Goal: Complete application form

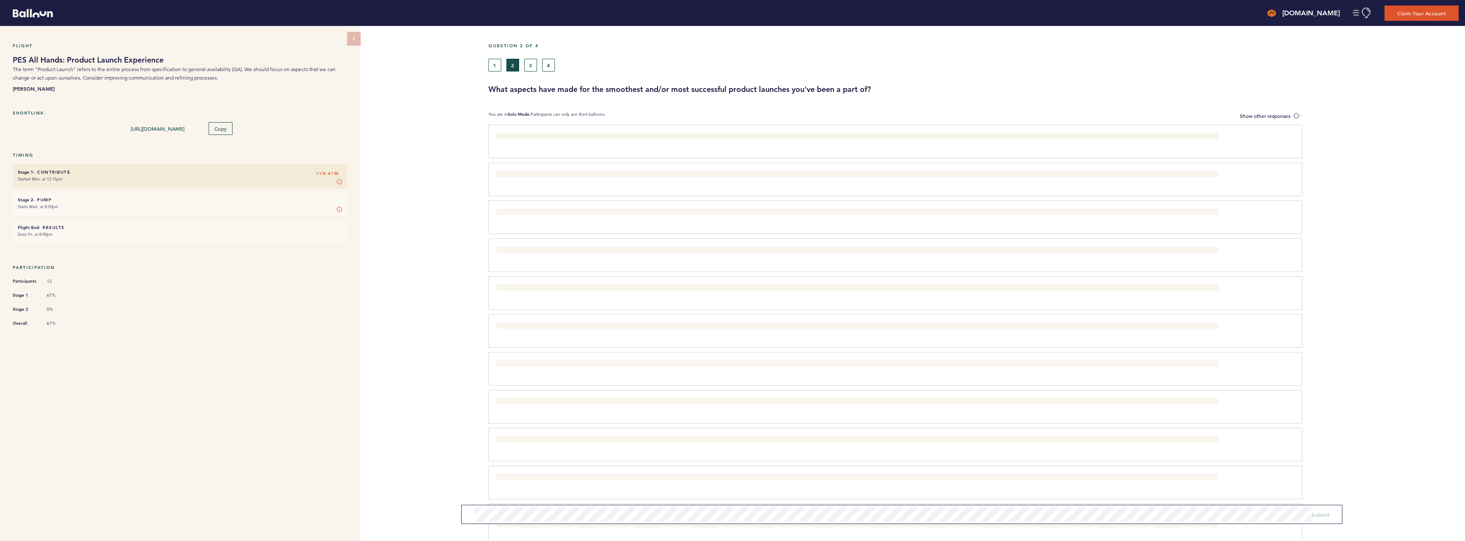
click at [429, 271] on div "Flight PES All Hands: Product Launch Experience The term "Product Launch" refer…" at bounding box center [732, 283] width 1465 height 515
click at [1319, 512] on span "Submit" at bounding box center [1320, 512] width 17 height 7
click at [534, 65] on button "3" at bounding box center [530, 65] width 13 height 13
click at [1296, 115] on span at bounding box center [1298, 116] width 9 height 3
click at [0, 0] on input "Show other responses" at bounding box center [0, 0] width 0 height 0
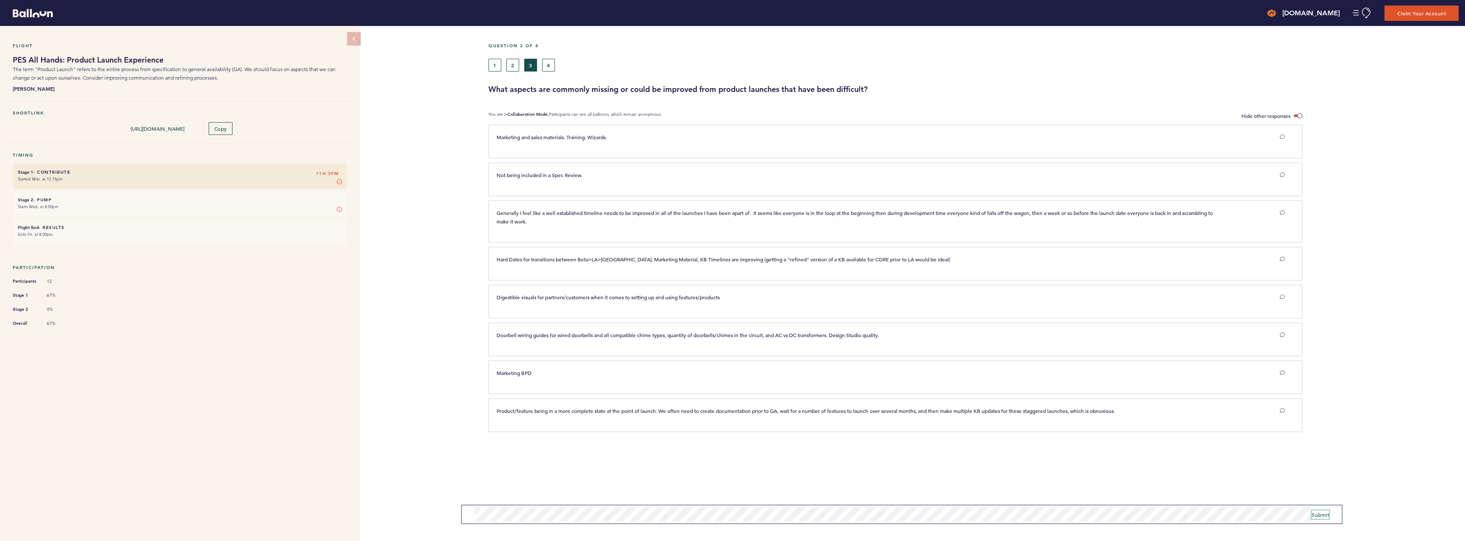
click at [1319, 512] on span "Submit" at bounding box center [1320, 515] width 17 height 7
click at [551, 64] on button "4" at bounding box center [548, 65] width 13 height 13
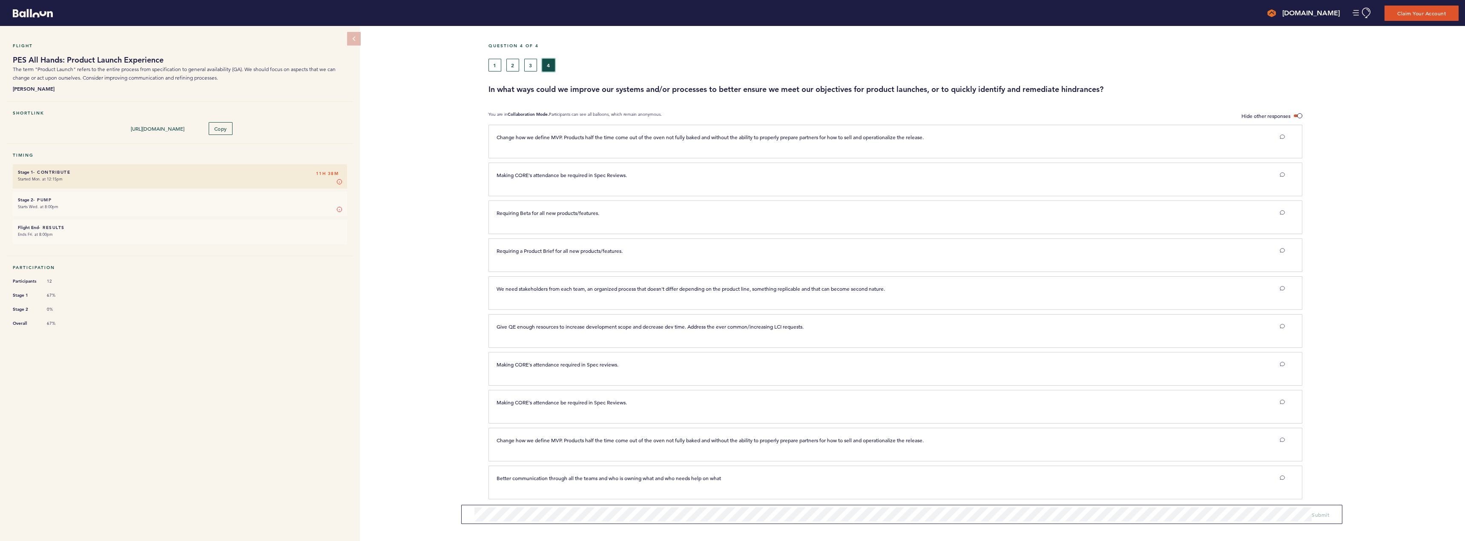
scroll to position [4, 0]
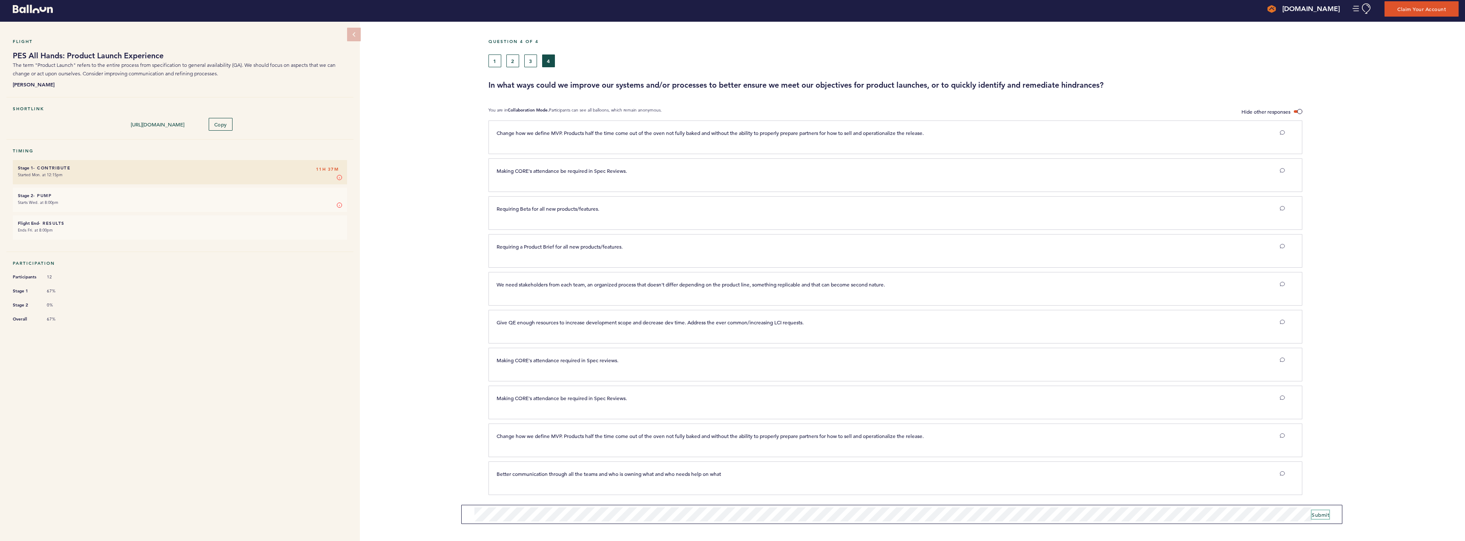
click at [1325, 515] on span "Submit" at bounding box center [1320, 515] width 17 height 7
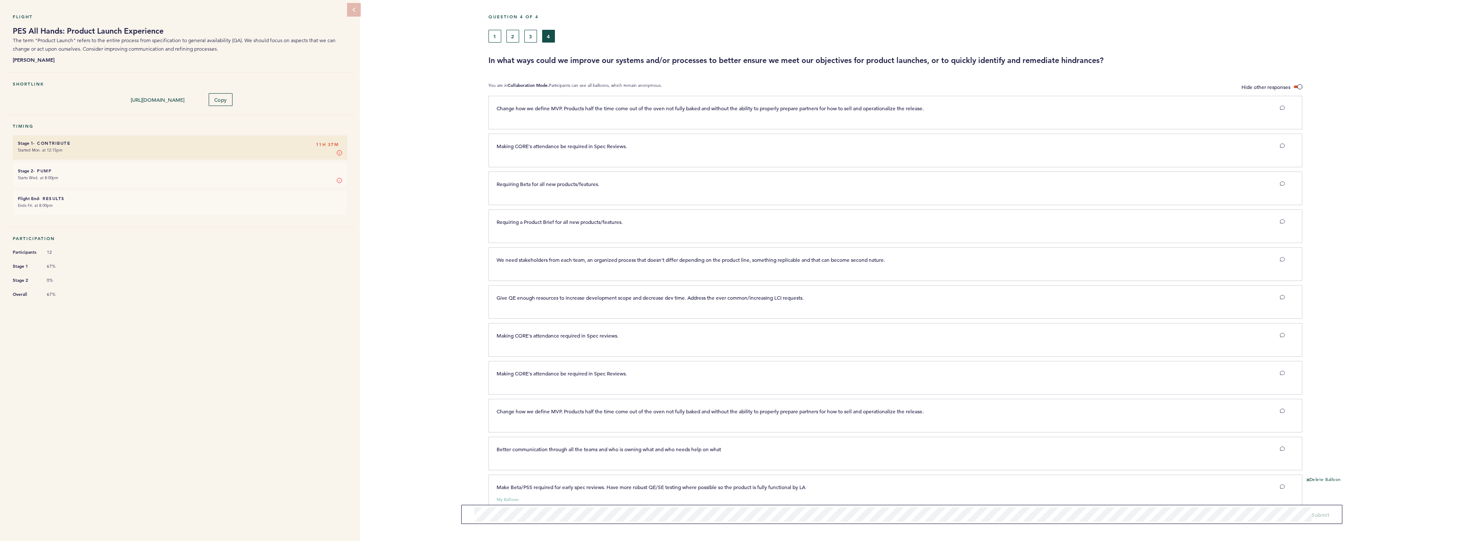
scroll to position [53, 0]
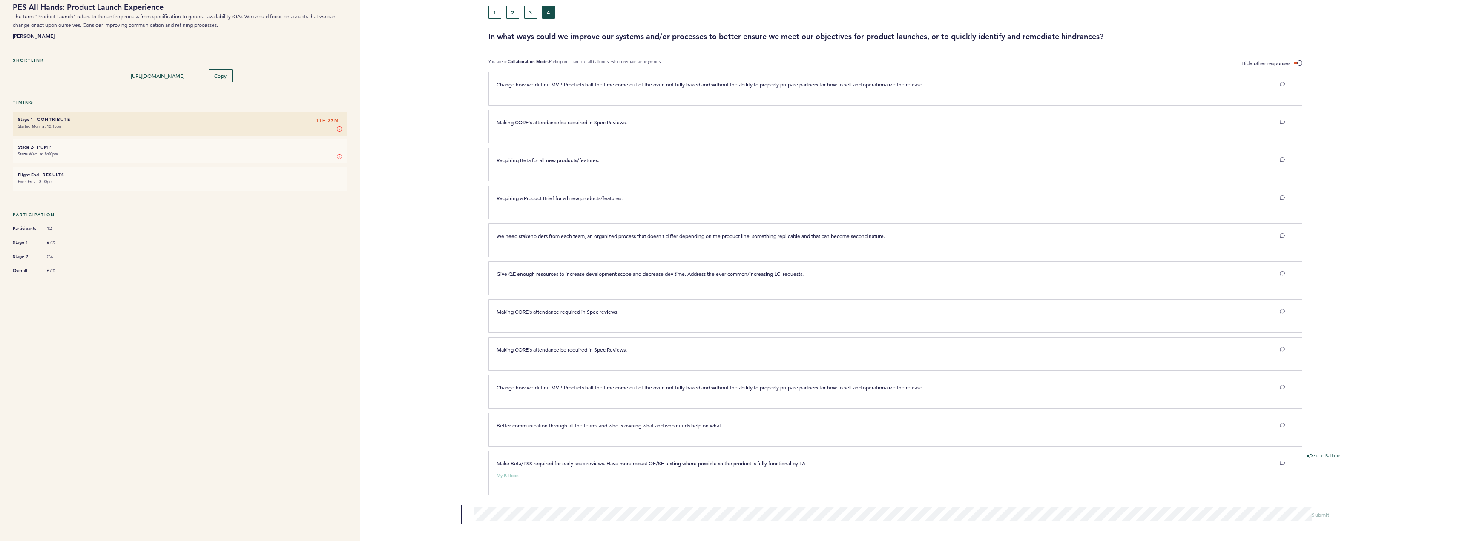
click at [197, 150] on small "Starts Wed. at 8:00pm" at bounding box center [180, 154] width 324 height 9
click at [48, 154] on time "Starts Wed. at 8:00pm" at bounding box center [38, 154] width 40 height 6
click at [217, 366] on nav "Flight PES All Hands: Product Launch Experience The term "Product Launch" refer…" at bounding box center [180, 257] width 360 height 569
